Goal: Register for event/course

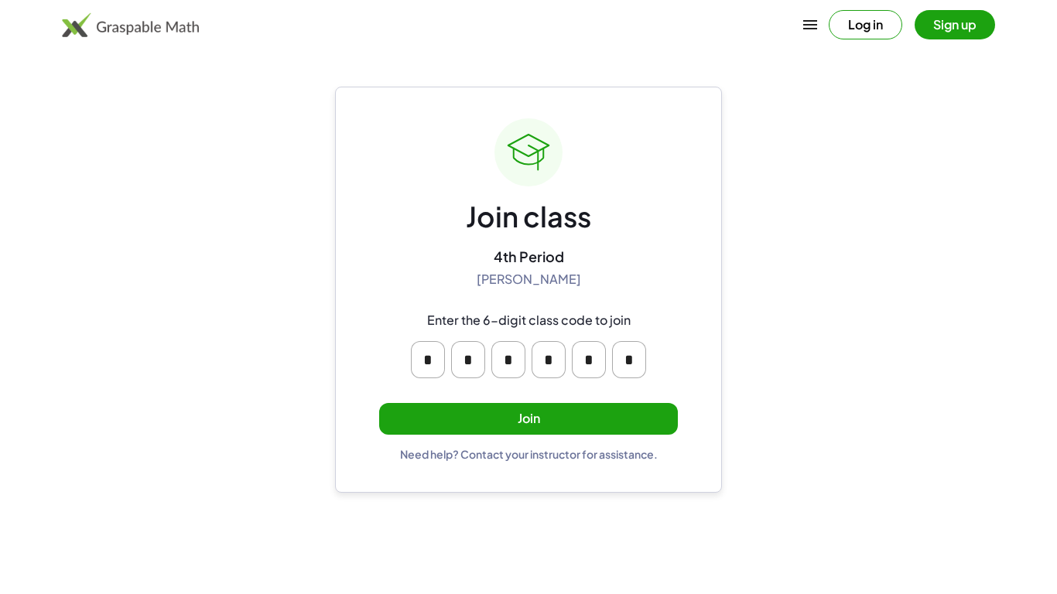
click at [472, 412] on button "Join" at bounding box center [528, 419] width 299 height 32
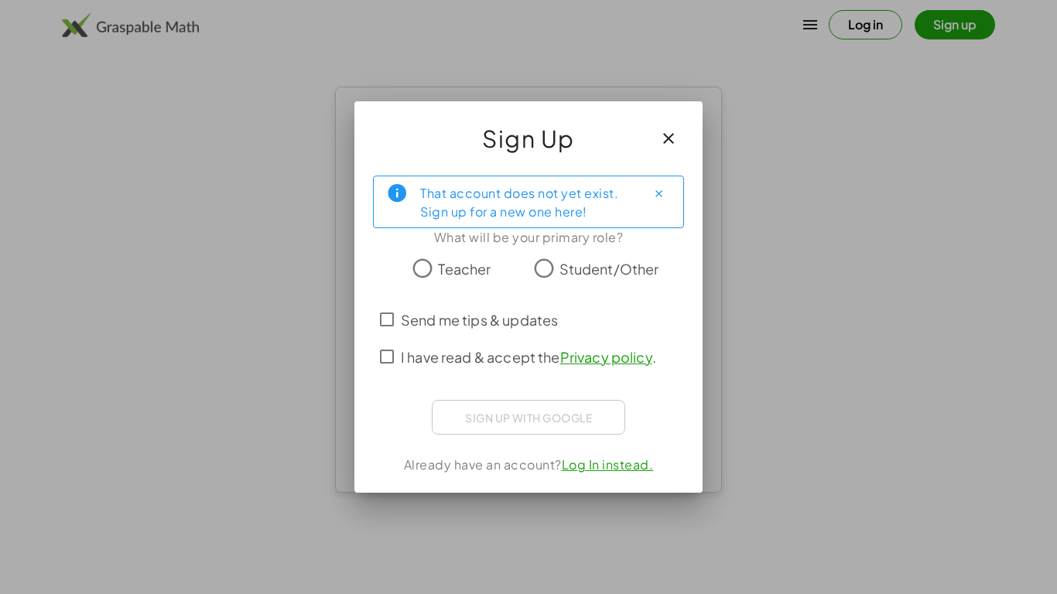
click at [572, 277] on span "Student/Other" at bounding box center [610, 268] width 100 height 21
click at [542, 317] on span "Send me tips & updates" at bounding box center [479, 320] width 157 height 21
click at [544, 319] on span "Send me tips & updates" at bounding box center [479, 320] width 157 height 21
click at [546, 357] on span "I have read & accept the Privacy policy ." at bounding box center [528, 357] width 255 height 21
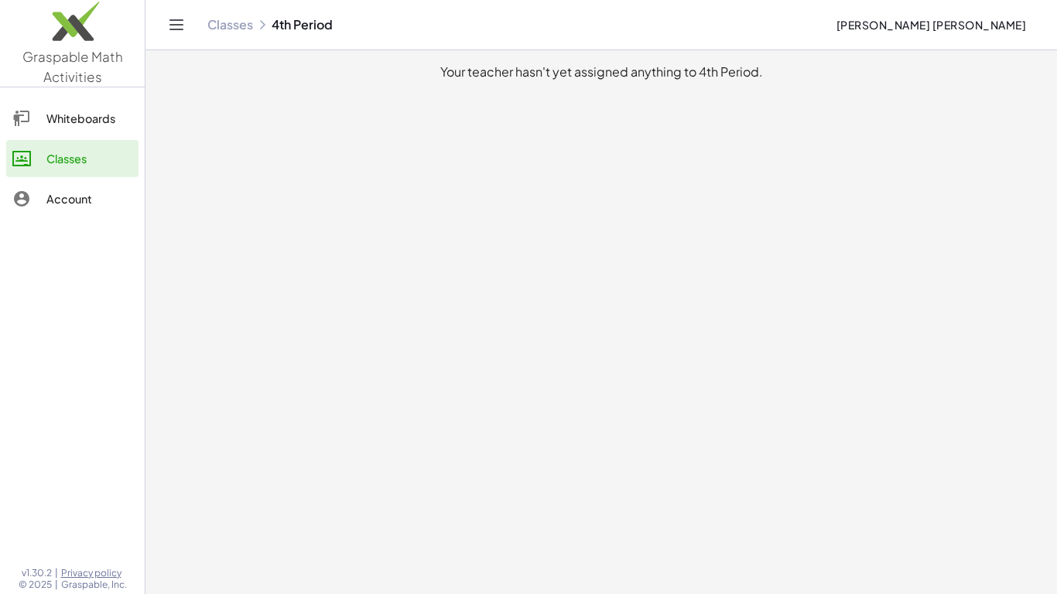
click at [91, 179] on div "Whiteboards Classes Account" at bounding box center [72, 160] width 145 height 133
click at [84, 157] on div "Classes" at bounding box center [89, 158] width 86 height 19
